Goal: Task Accomplishment & Management: Use online tool/utility

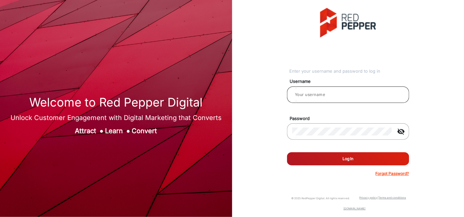
click at [314, 90] on div at bounding box center [348, 94] width 112 height 18
click at [314, 93] on input "email" at bounding box center [348, 95] width 112 height 8
type input "Autozone1"
click at [178, 127] on div "Welcome to Red Pepper Digital Unlock Customer Engagement with Digital Marketing…" at bounding box center [232, 108] width 464 height 217
click at [287, 152] on button "Log In" at bounding box center [348, 158] width 122 height 13
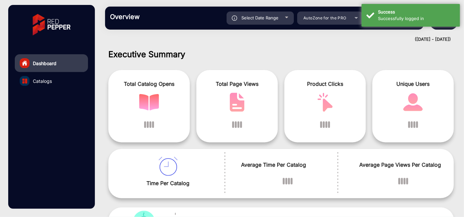
scroll to position [5, 0]
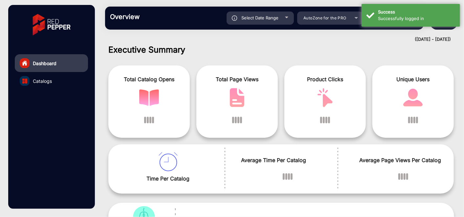
click at [269, 19] on span "Select Date Range" at bounding box center [260, 17] width 37 height 5
type input "[DATE]"
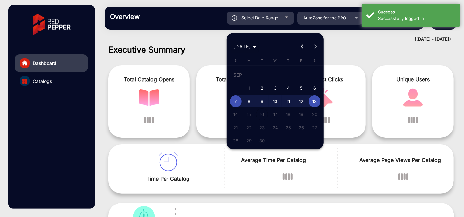
click at [256, 45] on span "[DATE]" at bounding box center [244, 46] width 23 height 7
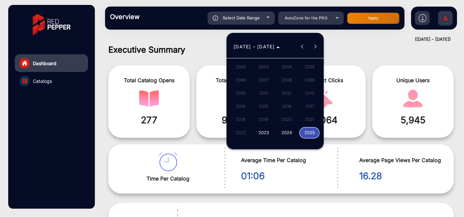
click at [288, 132] on span "2024" at bounding box center [286, 133] width 21 height 12
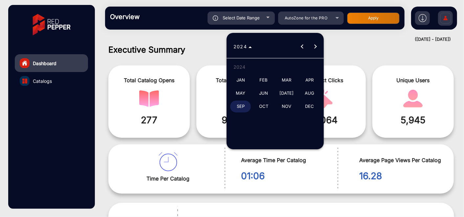
click at [243, 77] on span "JAN" at bounding box center [240, 80] width 21 height 12
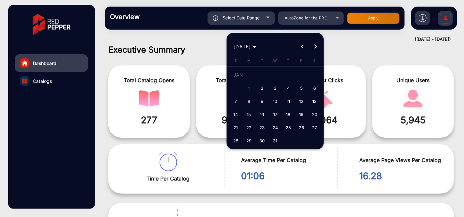
click at [249, 89] on span "1" at bounding box center [249, 88] width 12 height 12
type input "[DATE]"
click at [259, 46] on span "Choose month and year" at bounding box center [245, 47] width 28 height 16
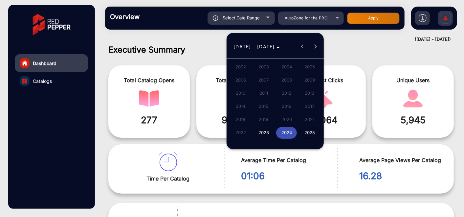
click at [284, 131] on span "2024" at bounding box center [286, 133] width 21 height 12
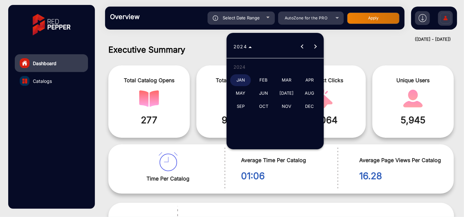
click at [287, 93] on span "[DATE]" at bounding box center [286, 93] width 21 height 12
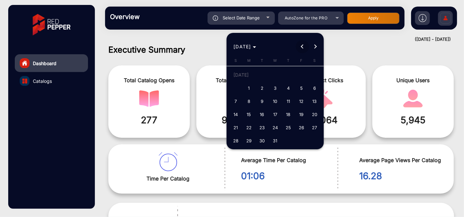
click at [302, 48] on span "Previous month" at bounding box center [302, 46] width 13 height 13
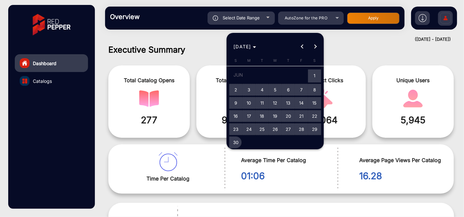
click at [239, 140] on span "30" at bounding box center [236, 142] width 12 height 12
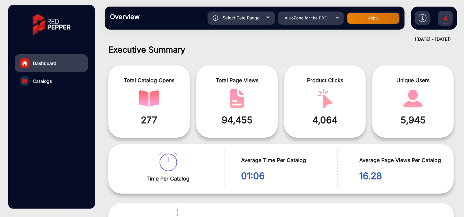
type input "[DATE]"
click at [261, 19] on div "Select Date Range" at bounding box center [240, 17] width 67 height 13
type input "[DATE]"
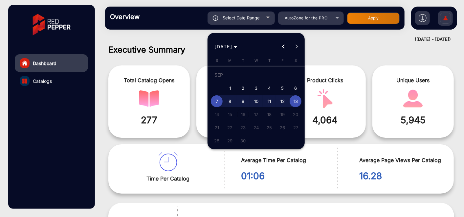
click at [262, 17] on div at bounding box center [232, 108] width 464 height 217
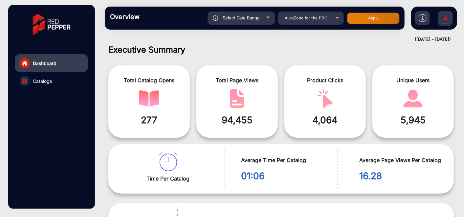
click at [348, 19] on button "Apply" at bounding box center [373, 17] width 53 height 11
type input "[DATE]"
click at [368, 19] on button "Apply" at bounding box center [373, 17] width 53 height 11
type input "[DATE]"
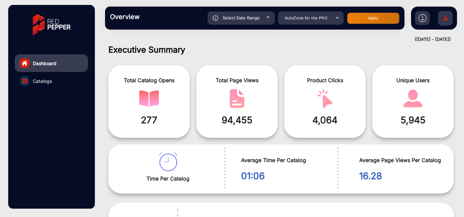
type input "[DATE]"
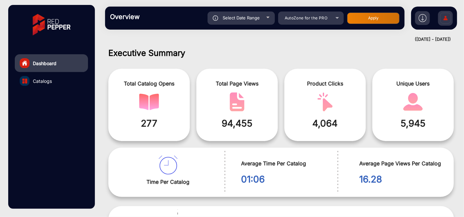
scroll to position [0, 0]
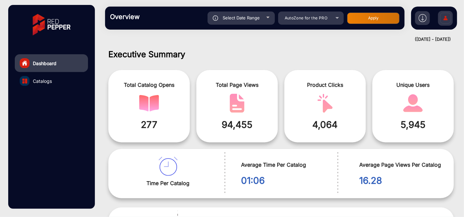
click at [250, 20] on span "Select Date Range" at bounding box center [240, 17] width 37 height 5
type input "[DATE]"
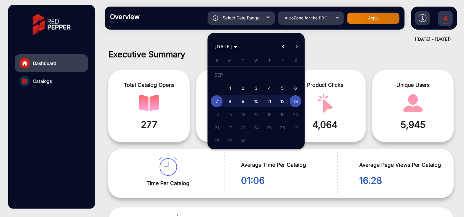
click at [237, 44] on span "[DATE]" at bounding box center [226, 46] width 23 height 7
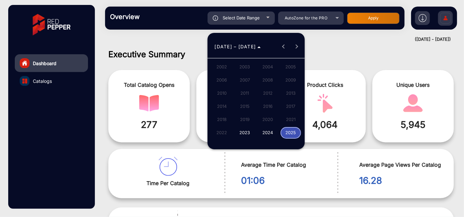
drag, startPoint x: 294, startPoint y: 131, endPoint x: 287, endPoint y: 133, distance: 7.1
click at [287, 133] on span "2025" at bounding box center [290, 133] width 21 height 12
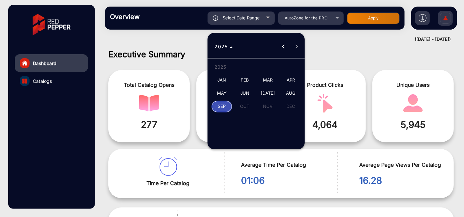
click at [287, 133] on mat-calendar "2025 2025 [DATE] FEB MAR APR MAY JUN [DATE] AUG SEP OCT NOV DEC" at bounding box center [255, 91] width 97 height 116
click at [220, 79] on span "JAN" at bounding box center [221, 80] width 21 height 12
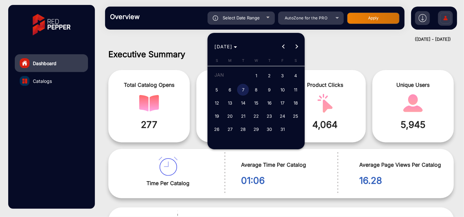
click at [258, 75] on span "1" at bounding box center [256, 75] width 12 height 13
type input "[DATE]"
click at [297, 47] on button "Next month" at bounding box center [296, 46] width 13 height 13
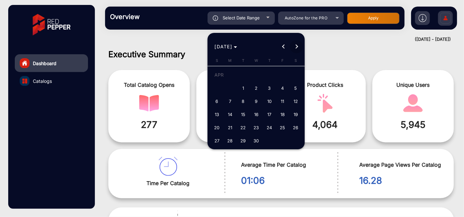
click at [297, 47] on button "Next month" at bounding box center [296, 46] width 13 height 13
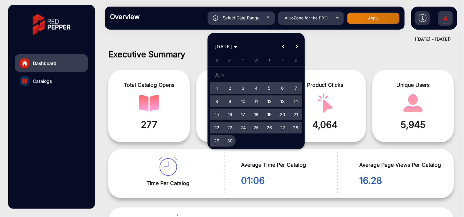
click at [230, 139] on span "30" at bounding box center [230, 141] width 12 height 12
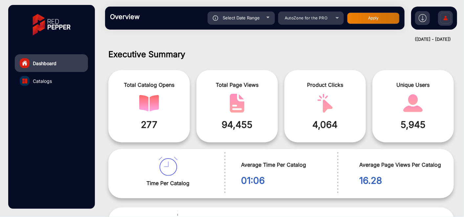
type input "[DATE]"
click at [376, 19] on button "Apply" at bounding box center [373, 17] width 53 height 11
type input "[DATE]"
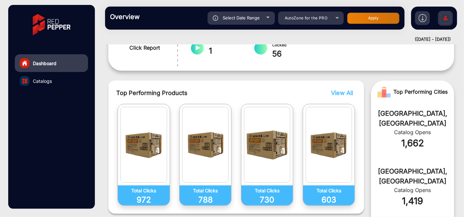
scroll to position [219, 0]
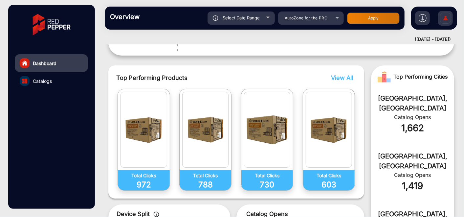
click at [333, 78] on span "View All" at bounding box center [342, 77] width 22 height 7
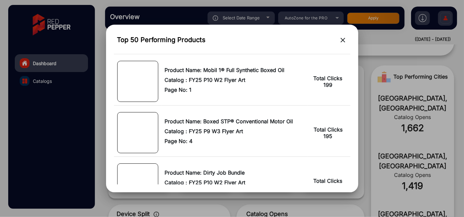
scroll to position [2187, 0]
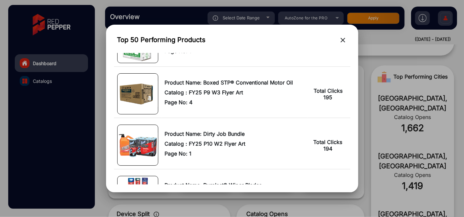
click at [342, 38] on mat-icon "close" at bounding box center [343, 40] width 8 height 8
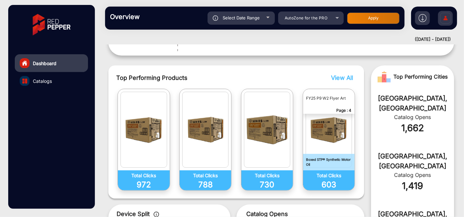
scroll to position [219, 0]
